Goal: Task Accomplishment & Management: Manage account settings

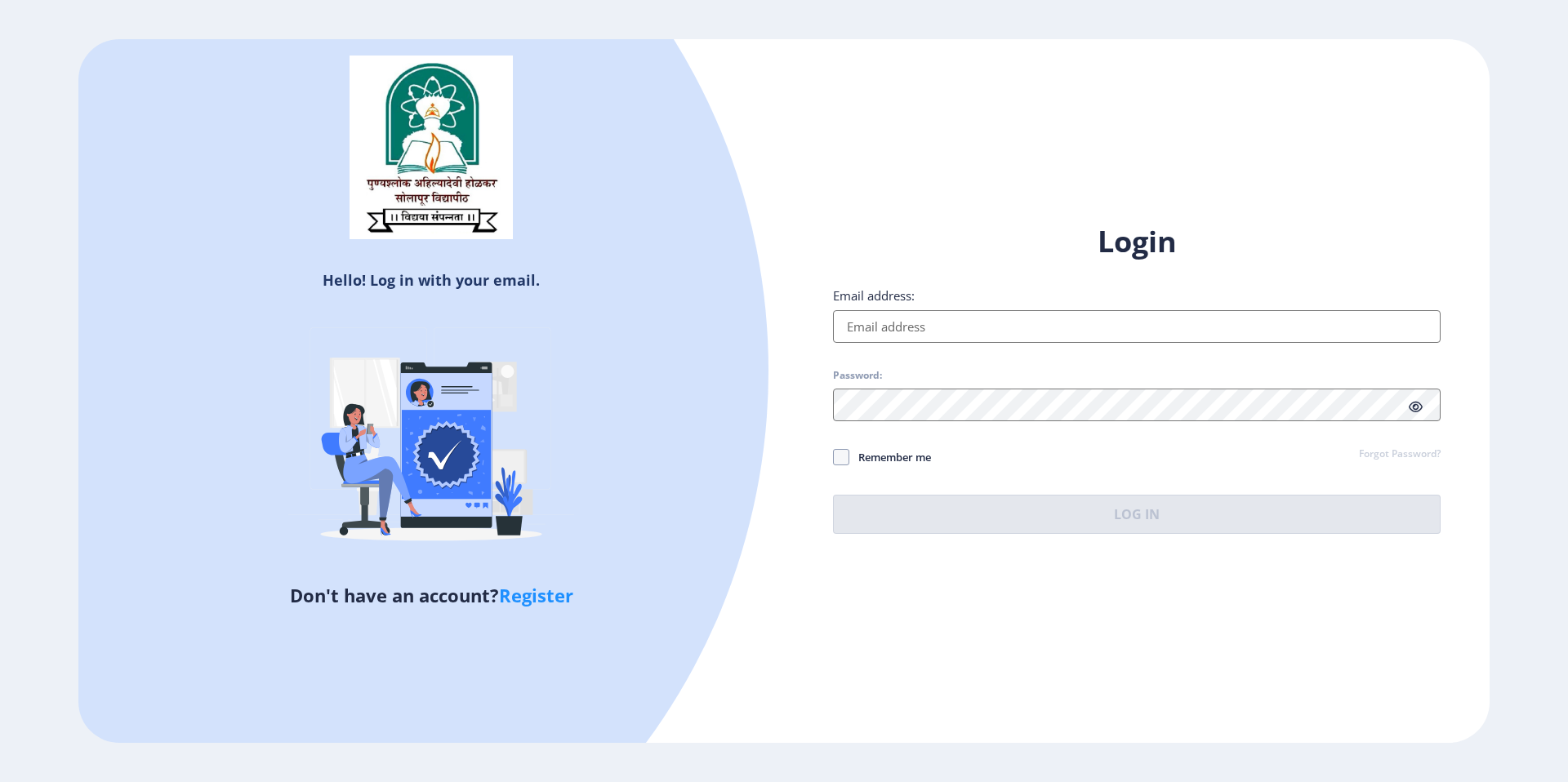
type input "[EMAIL_ADDRESS][DOMAIN_NAME]"
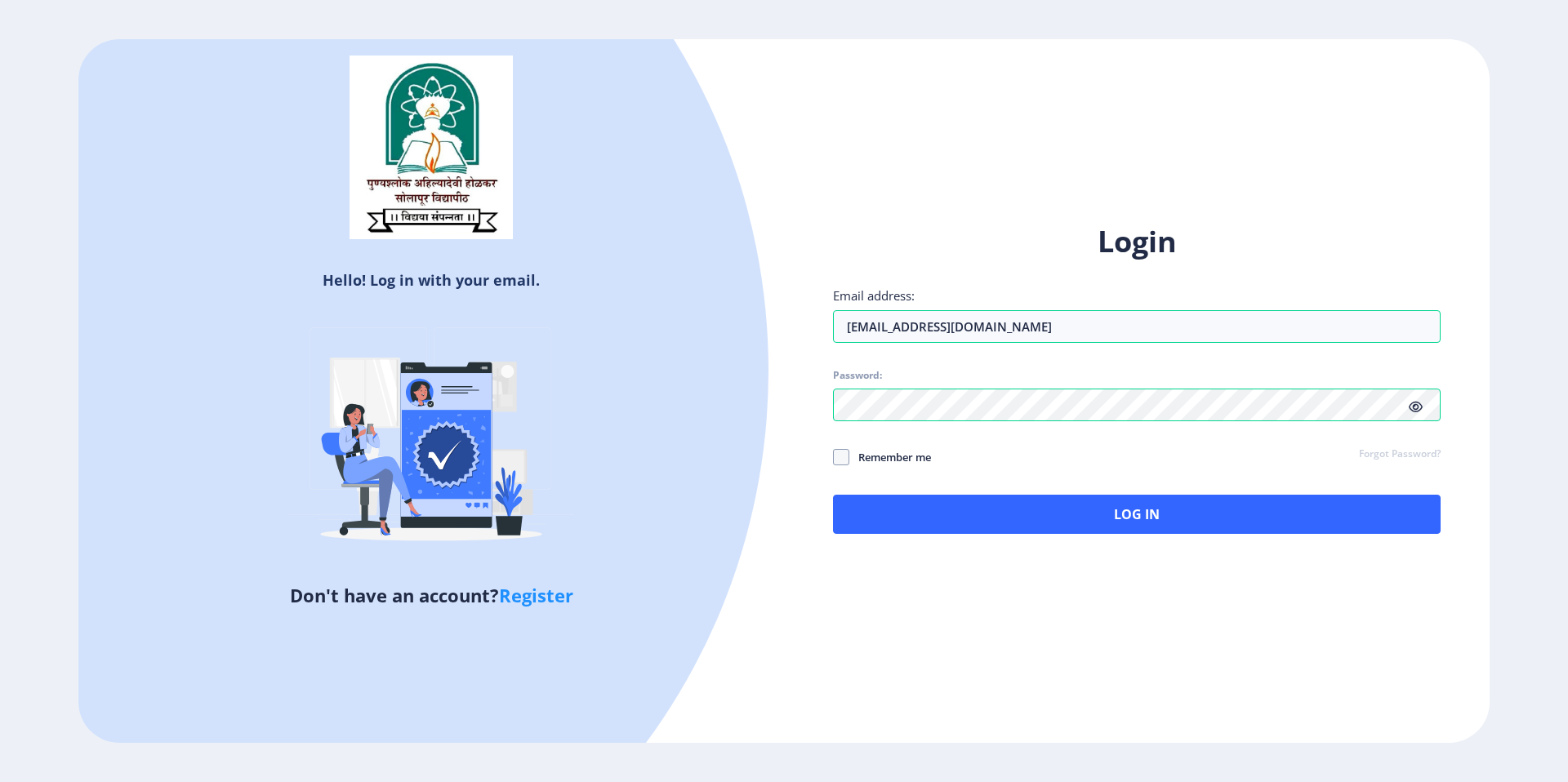
click at [848, 431] on div "Login Email address: [EMAIL_ADDRESS][DOMAIN_NAME] Password: Remember me Forgot …" at bounding box center [1136, 378] width 607 height 311
click at [846, 475] on div "Login Email address: [EMAIL_ADDRESS][DOMAIN_NAME] Password: Remember me Forgot …" at bounding box center [1136, 378] width 607 height 311
click at [844, 458] on span at bounding box center [841, 457] width 17 height 17
click at [834, 458] on input "Remember me" at bounding box center [833, 458] width 1 height 1
checkbox input "true"
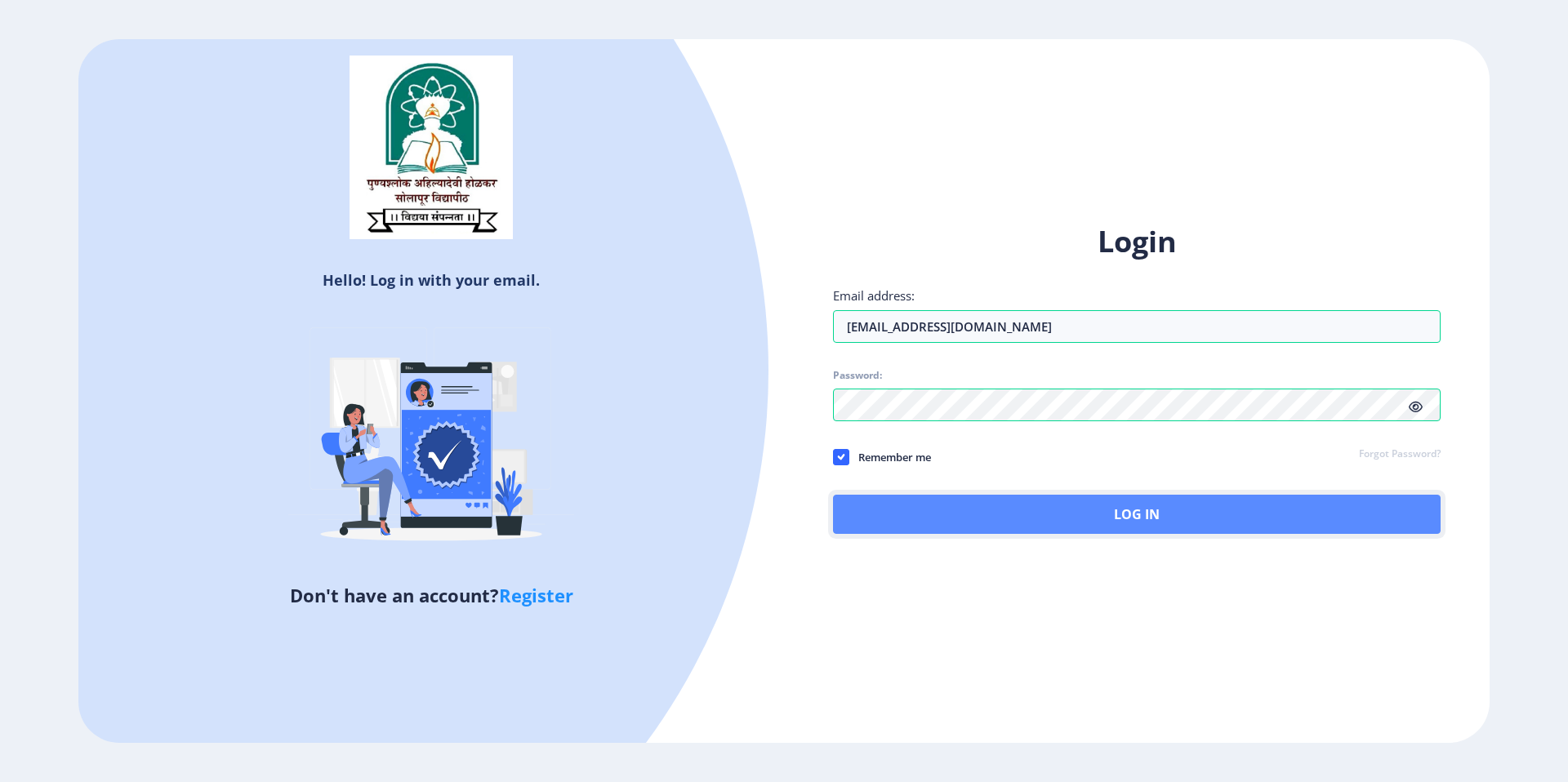
click at [895, 522] on button "Log In" at bounding box center [1136, 514] width 607 height 39
